Goal: Entertainment & Leisure: Consume media (video, audio)

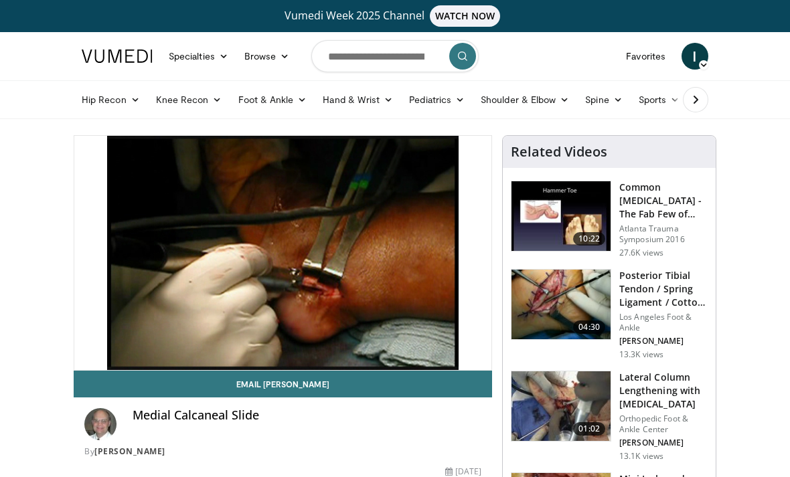
click at [100, 254] on div "10 seconds Tap to unmute" at bounding box center [282, 253] width 417 height 234
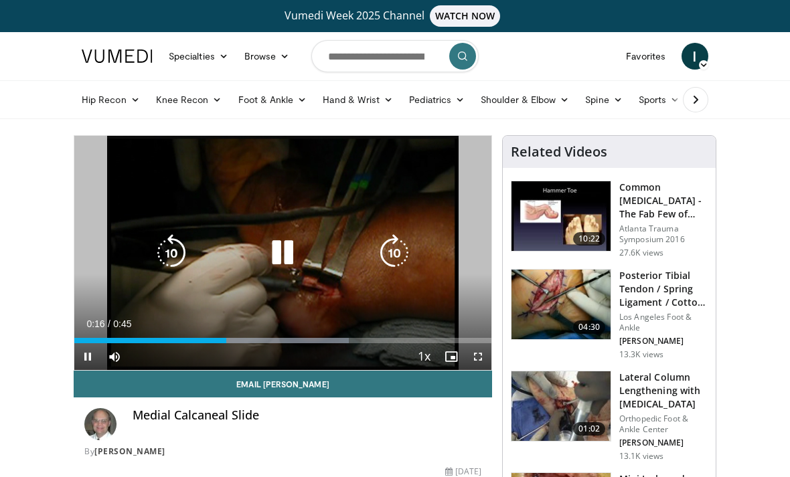
click at [106, 258] on div "10 seconds Tap to unmute" at bounding box center [282, 253] width 417 height 234
click at [97, 253] on div "10 seconds Tap to unmute" at bounding box center [282, 253] width 417 height 234
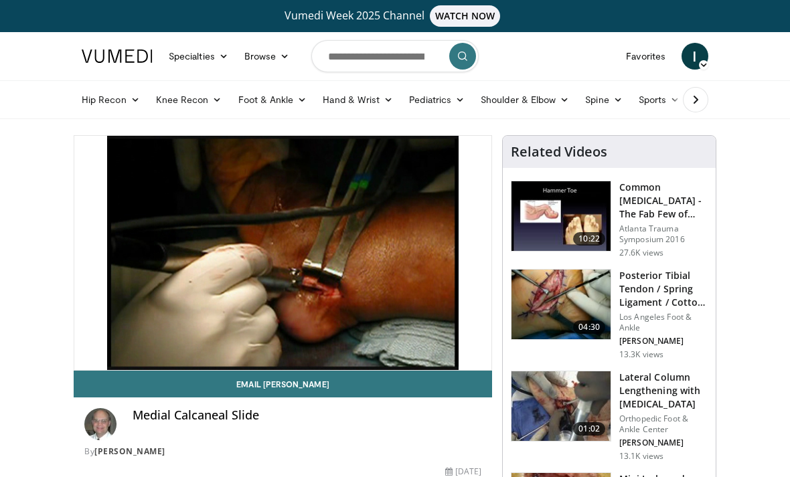
click at [458, 173] on div "10 seconds Tap to unmute" at bounding box center [282, 253] width 417 height 234
click at [86, 234] on div "10 seconds Tap to unmute" at bounding box center [282, 253] width 417 height 234
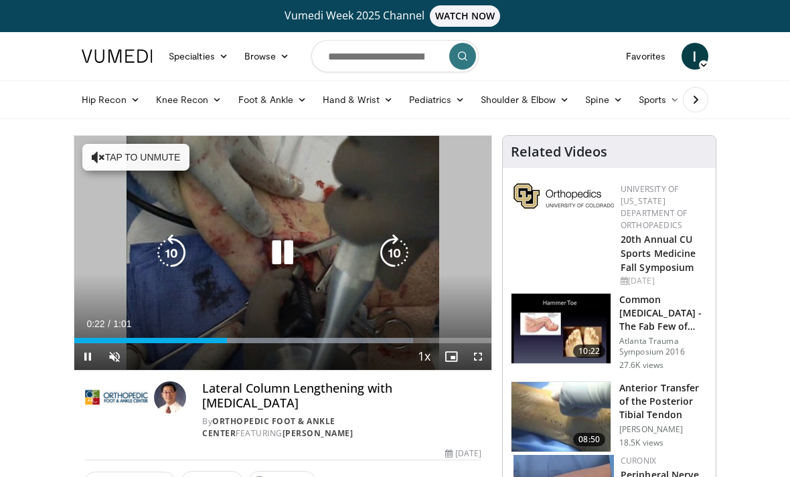
click at [112, 297] on div "10 seconds Tap to unmute" at bounding box center [282, 253] width 417 height 234
click at [173, 238] on icon "Video Player" at bounding box center [171, 252] width 37 height 37
click at [168, 246] on icon "Video Player" at bounding box center [171, 252] width 37 height 37
click at [102, 199] on div "20 seconds Tap to unmute" at bounding box center [282, 253] width 417 height 234
click at [116, 199] on div "20 seconds Tap to unmute" at bounding box center [282, 253] width 417 height 234
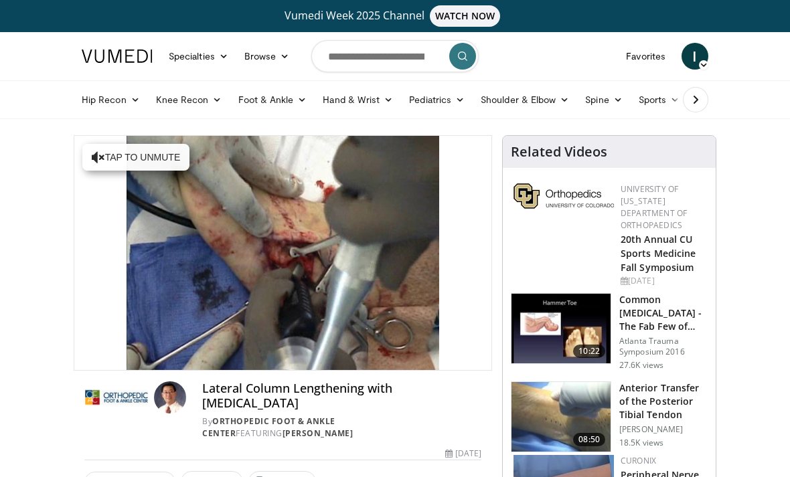
click at [101, 229] on div "20 seconds Tap to unmute" at bounding box center [282, 253] width 417 height 234
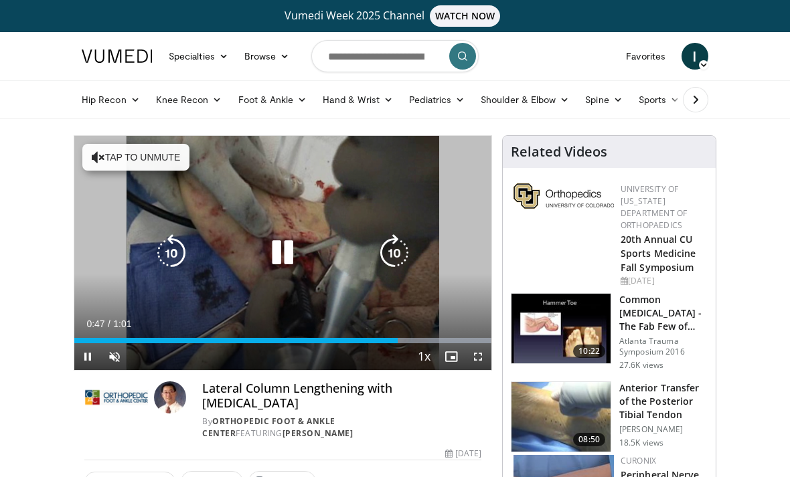
click at [273, 254] on icon "Video Player" at bounding box center [282, 252] width 37 height 37
